Goal: Find specific page/section: Find specific page/section

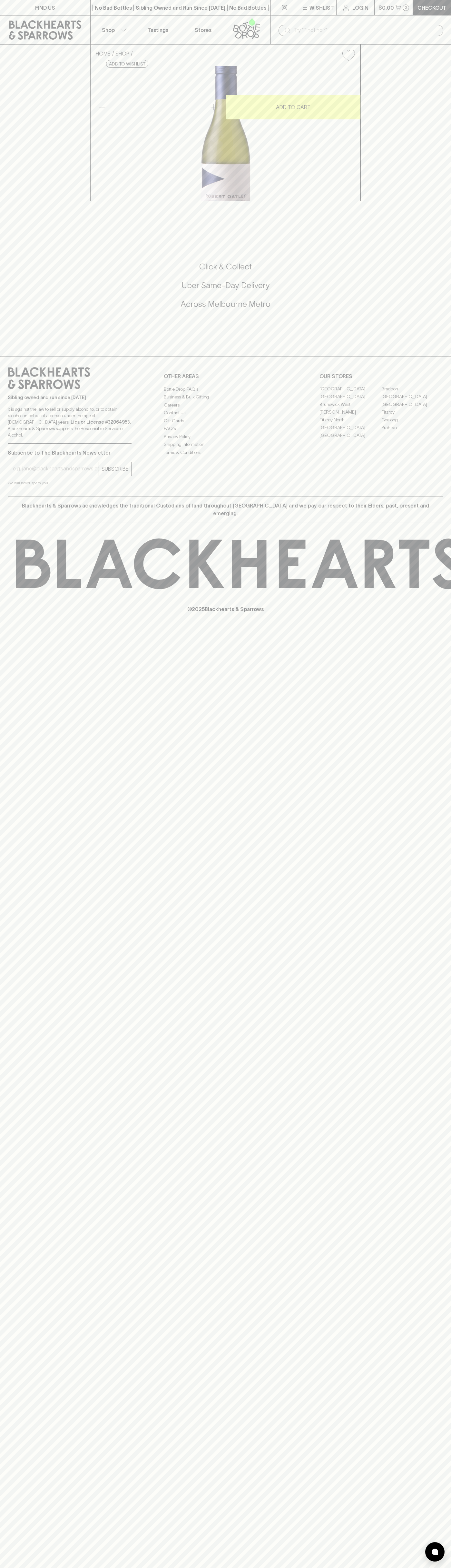
click at [122, 24] on button "Shop" at bounding box center [113, 29] width 45 height 28
click at [432, 452] on div at bounding box center [226, 784] width 451 height 1568
click at [115, 1568] on html "FIND US | No Bad Bottles | Sibling Owned and Run Since 2006 | No Bad Bottles | …" at bounding box center [226, 784] width 451 height 1568
click at [22, 1245] on div at bounding box center [226, 784] width 451 height 1568
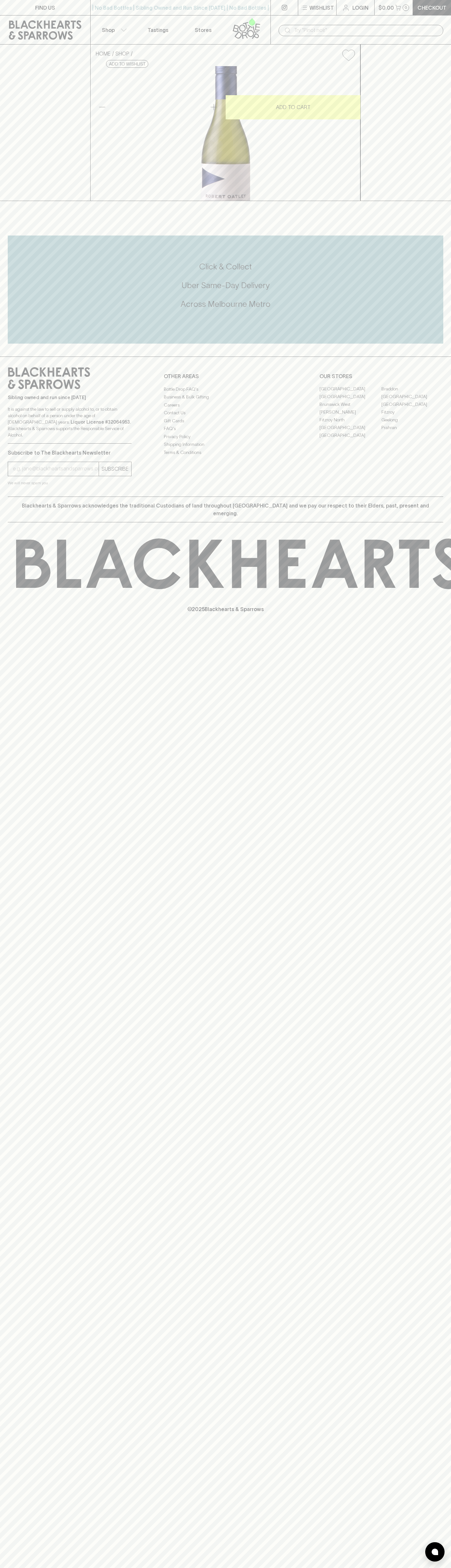
click at [413, 417] on link "Fitzroy" at bounding box center [413, 412] width 62 height 8
